Goal: Information Seeking & Learning: Find specific page/section

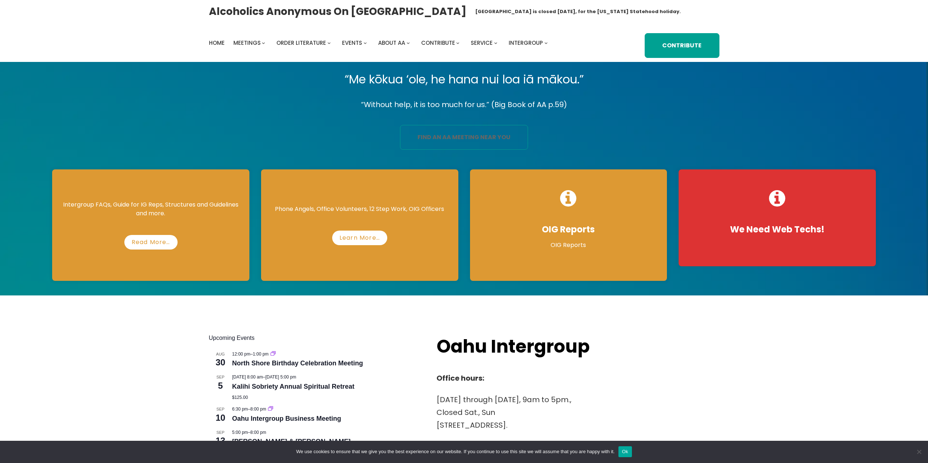
click at [479, 133] on link "find an aa meeting near you" at bounding box center [464, 137] width 128 height 25
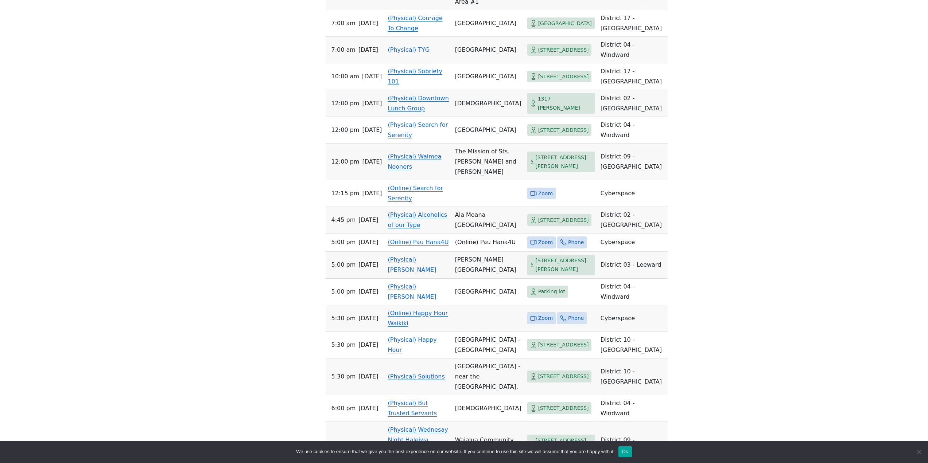
scroll to position [666, 0]
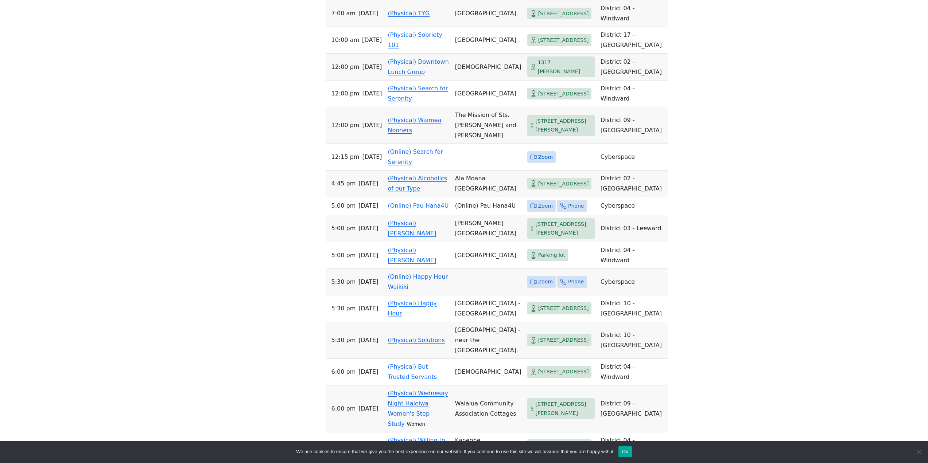
click at [419, 192] on link "(Physical) Alcoholics of our Type" at bounding box center [417, 183] width 59 height 17
